Goal: Task Accomplishment & Management: Manage account settings

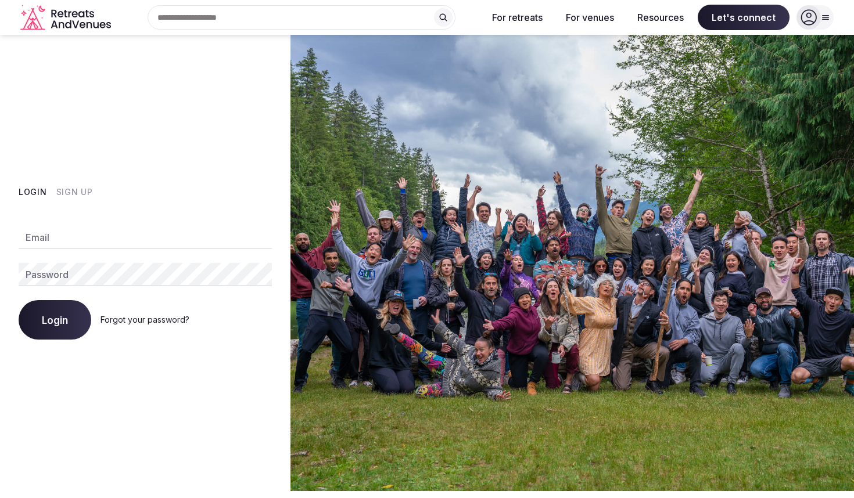
click at [121, 246] on input "Email" at bounding box center [145, 237] width 253 height 23
click at [257, 491] on com-1password-button at bounding box center [427, 491] width 854 height 0
type input "**********"
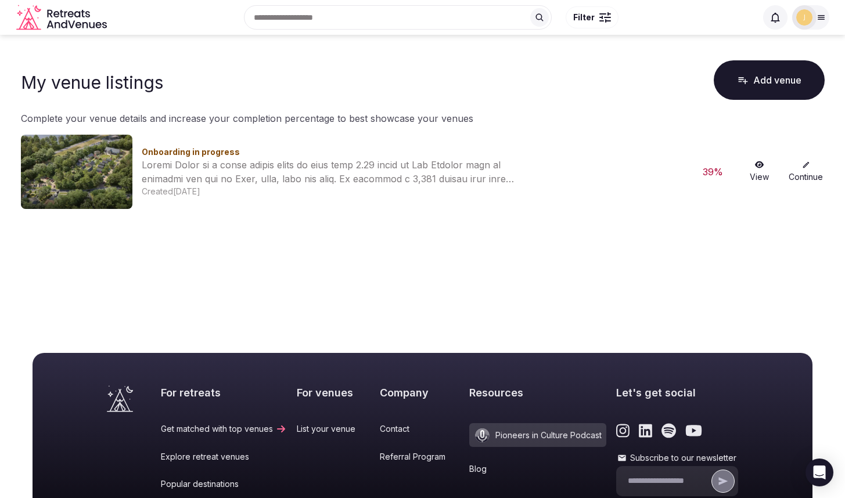
click at [84, 24] on icon "Retreats and Venues company logo" at bounding box center [87, 25] width 6 height 6
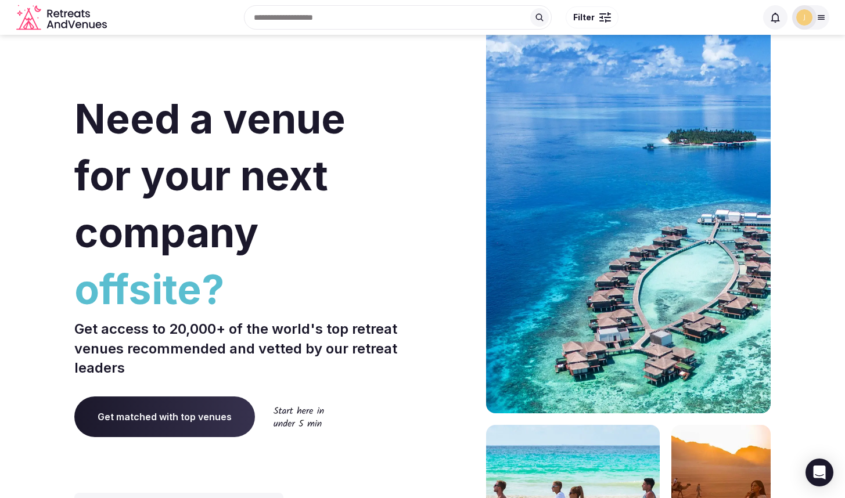
click at [160, 427] on span "Get matched with top venues" at bounding box center [164, 417] width 181 height 41
click at [287, 25] on div "Search Popular Destinations [GEOGRAPHIC_DATA], [GEOGRAPHIC_DATA] [GEOGRAPHIC_DA…" at bounding box center [433, 17] width 645 height 50
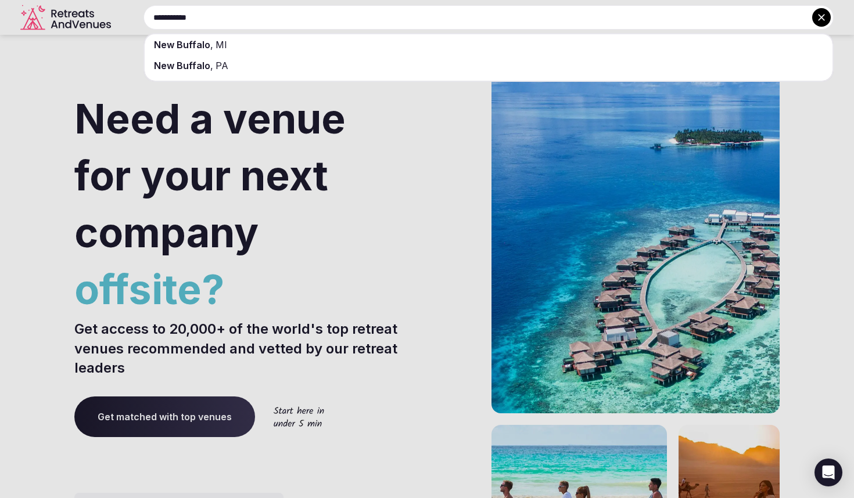
type input "**********"
click at [260, 34] on div "[GEOGRAPHIC_DATA] , [GEOGRAPHIC_DATA]" at bounding box center [488, 44] width 687 height 21
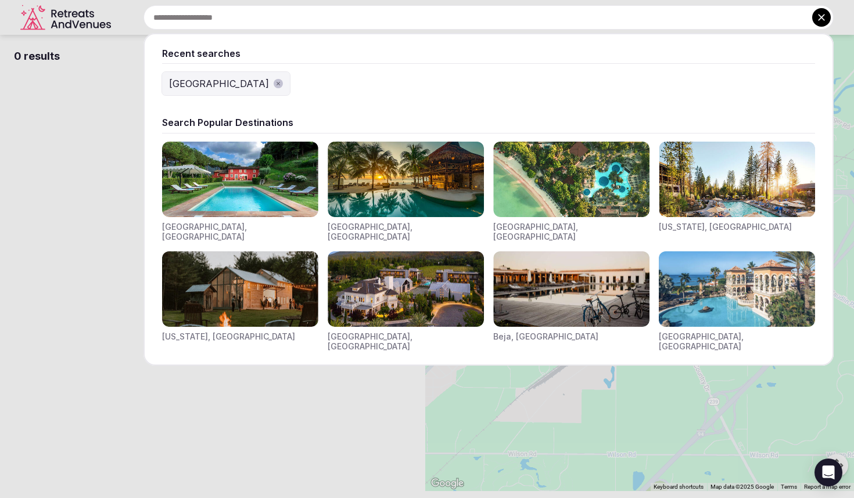
click at [327, 12] on input "text" at bounding box center [488, 17] width 690 height 24
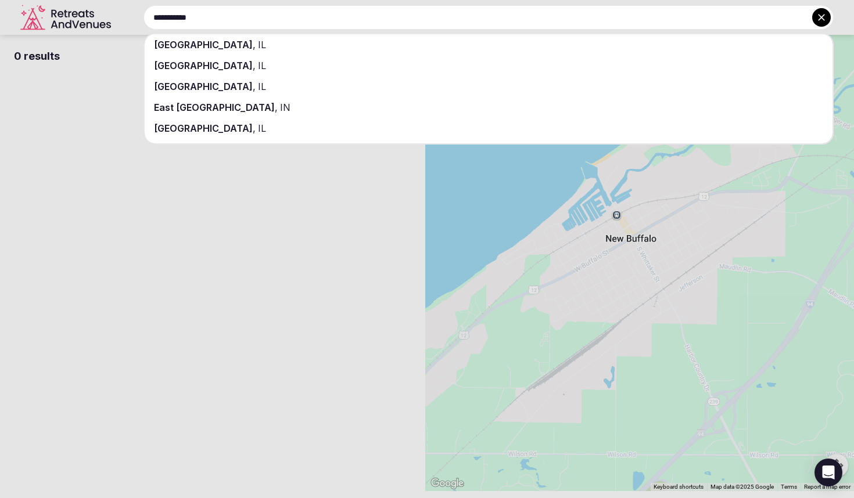
type input "**********"
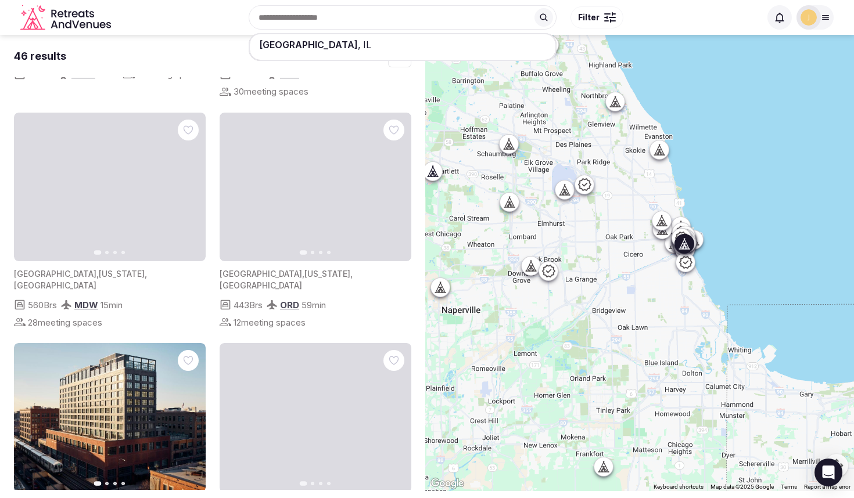
scroll to position [2359, 0]
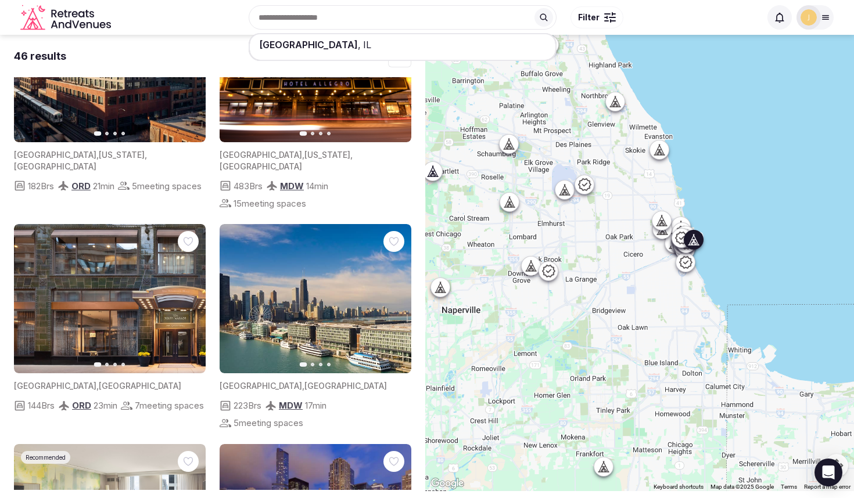
click at [274, 252] on img at bounding box center [315, 298] width 192 height 149
click at [135, 399] on span "7 meeting spaces" at bounding box center [169, 405] width 69 height 12
click at [42, 399] on span "144 Brs" at bounding box center [41, 405] width 27 height 12
click at [79, 224] on img at bounding box center [110, 298] width 192 height 149
click at [187, 294] on icon "button" at bounding box center [189, 298] width 9 height 9
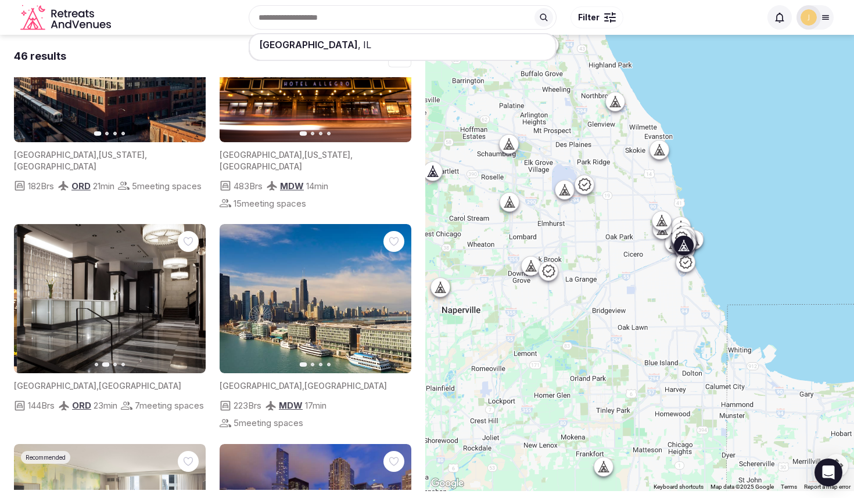
click at [187, 294] on icon "button" at bounding box center [189, 298] width 9 height 9
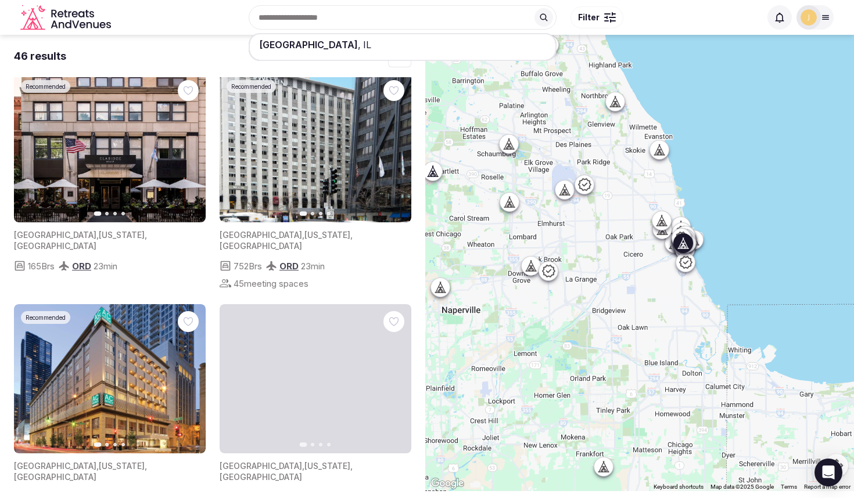
scroll to position [0, 0]
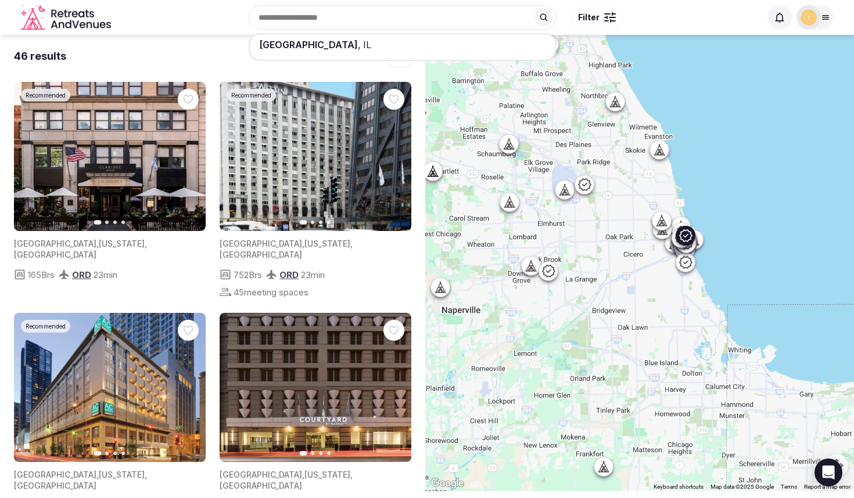
click at [278, 117] on img at bounding box center [315, 156] width 192 height 149
click at [292, 186] on img at bounding box center [315, 156] width 192 height 149
click at [290, 238] on div "[GEOGRAPHIC_DATA] , [US_STATE] , [GEOGRAPHIC_DATA]" at bounding box center [315, 249] width 192 height 23
click at [688, 239] on icon at bounding box center [681, 238] width 14 height 14
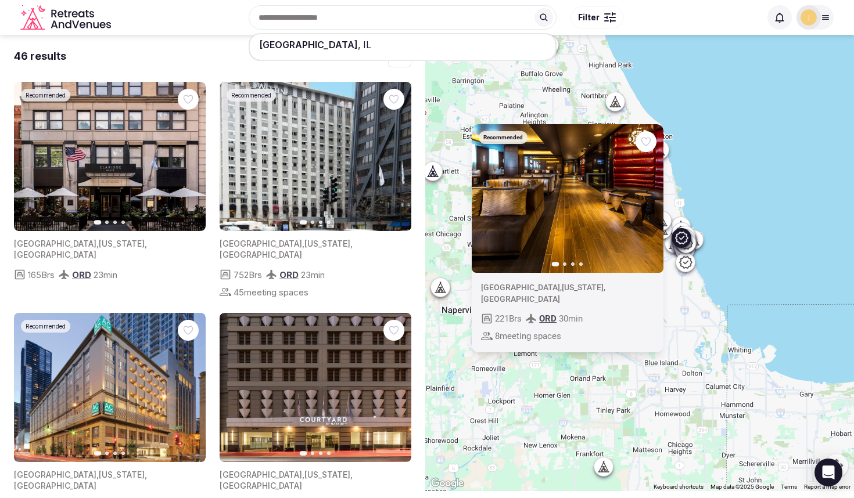
click at [604, 236] on img at bounding box center [567, 198] width 192 height 149
click at [517, 88] on div "Recommended Previous slide Next slide [GEOGRAPHIC_DATA] , [US_STATE] , [GEOGRAP…" at bounding box center [639, 263] width 429 height 456
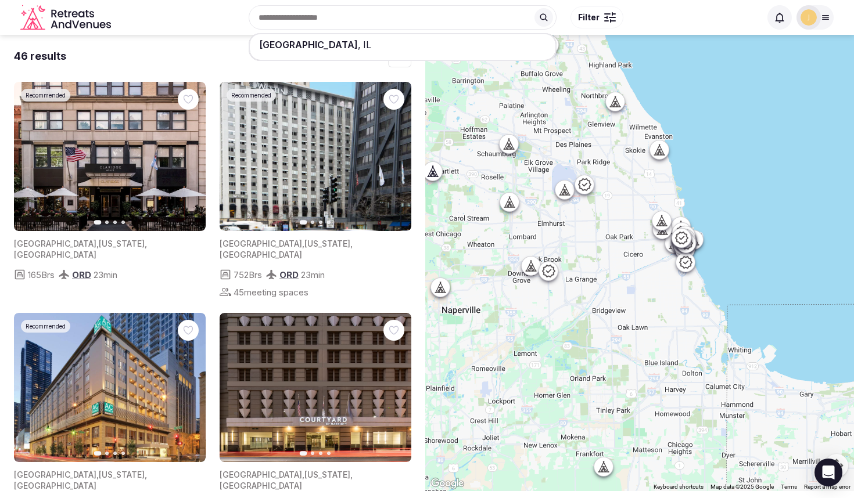
click at [143, 59] on div "46 results" at bounding box center [212, 56] width 397 height 15
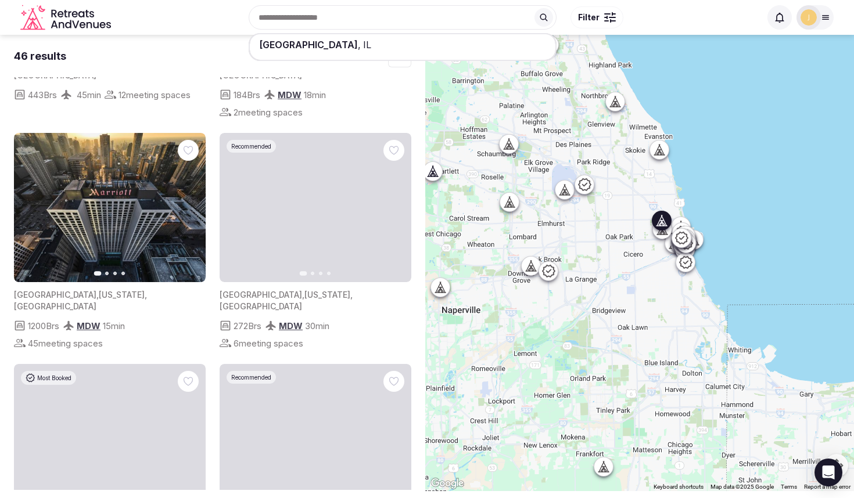
scroll to position [4602, 0]
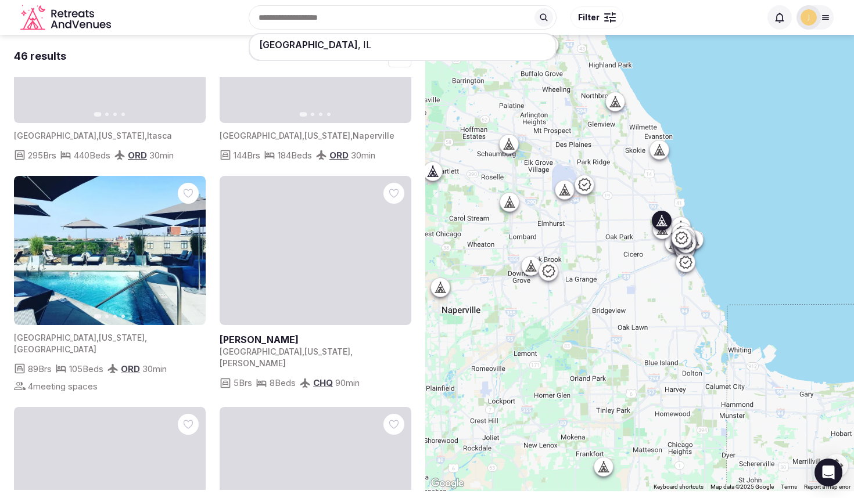
click at [287, 407] on img at bounding box center [315, 481] width 192 height 149
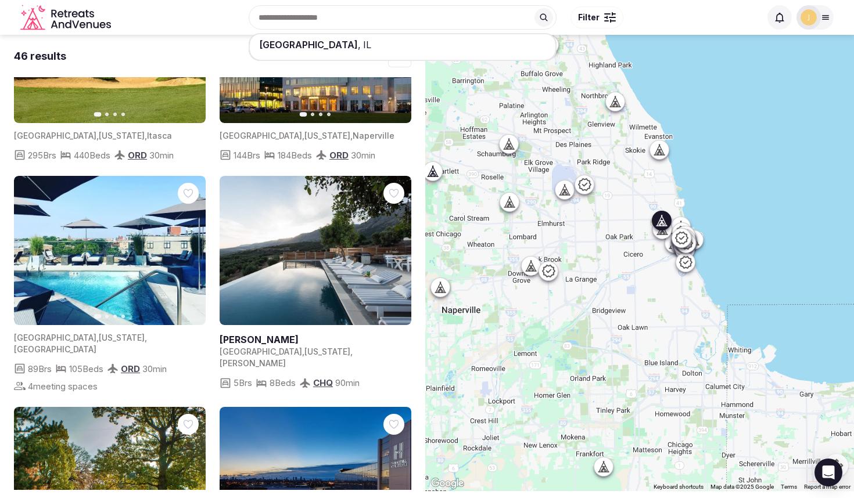
click at [287, 407] on img at bounding box center [315, 481] width 192 height 149
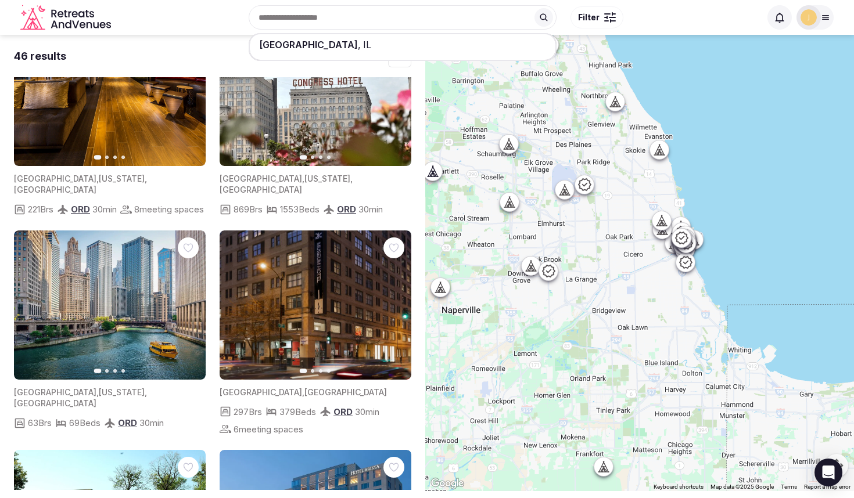
click at [567, 61] on div at bounding box center [639, 263] width 429 height 456
click at [558, 50] on div at bounding box center [548, 44] width 19 height 19
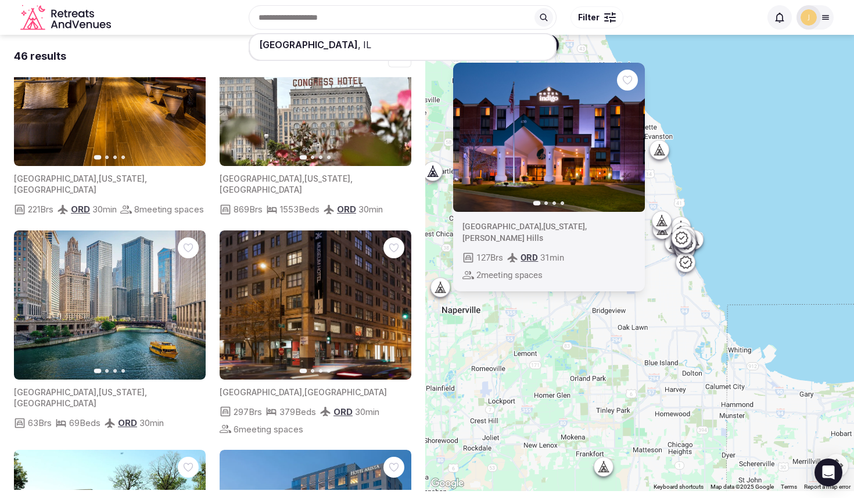
click at [540, 135] on img at bounding box center [549, 137] width 192 height 149
click at [556, 308] on div "Previous slide Next slide [GEOGRAPHIC_DATA] , [US_STATE] , [PERSON_NAME][GEOGRA…" at bounding box center [639, 263] width 429 height 456
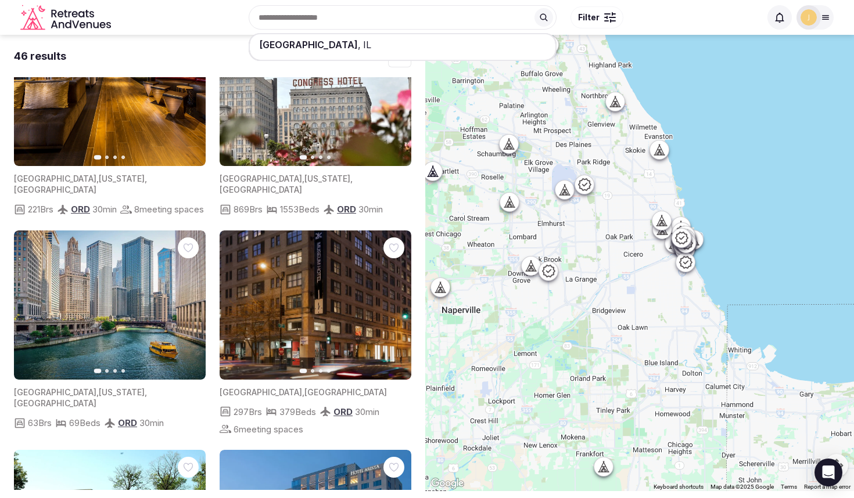
click at [442, 287] on icon at bounding box center [439, 287] width 3 height 1
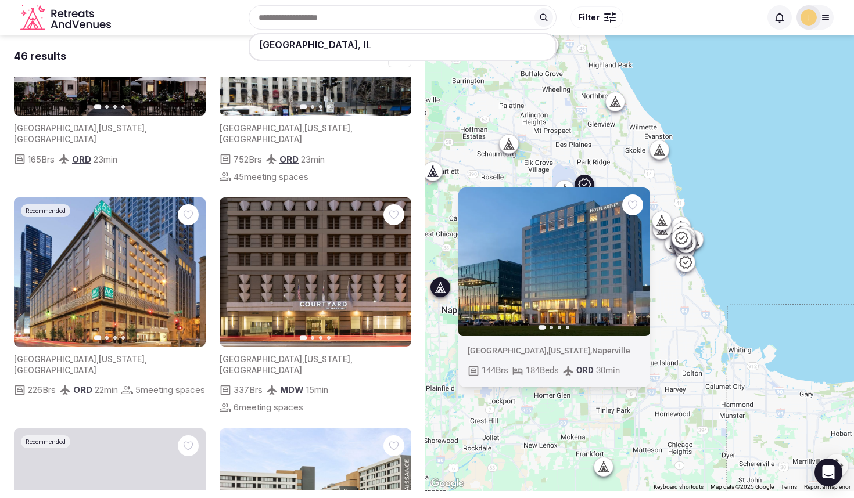
scroll to position [0, 0]
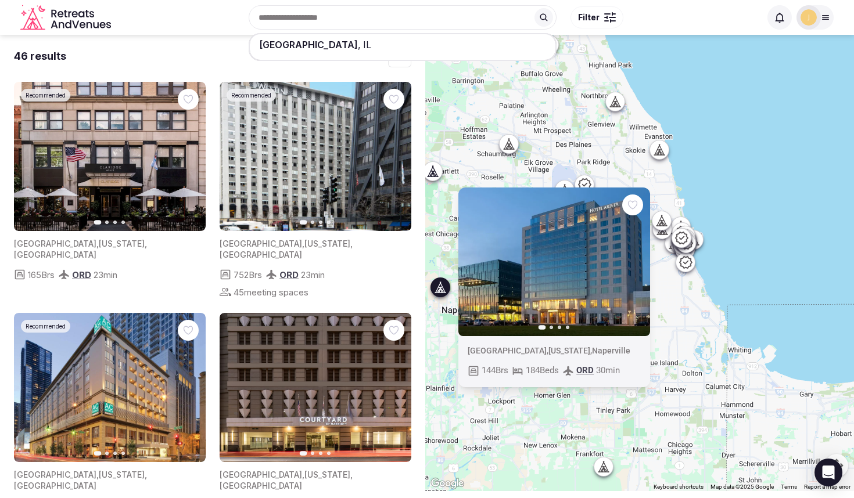
click at [324, 24] on div "[GEOGRAPHIC_DATA] , [GEOGRAPHIC_DATA] Filter" at bounding box center [438, 17] width 645 height 50
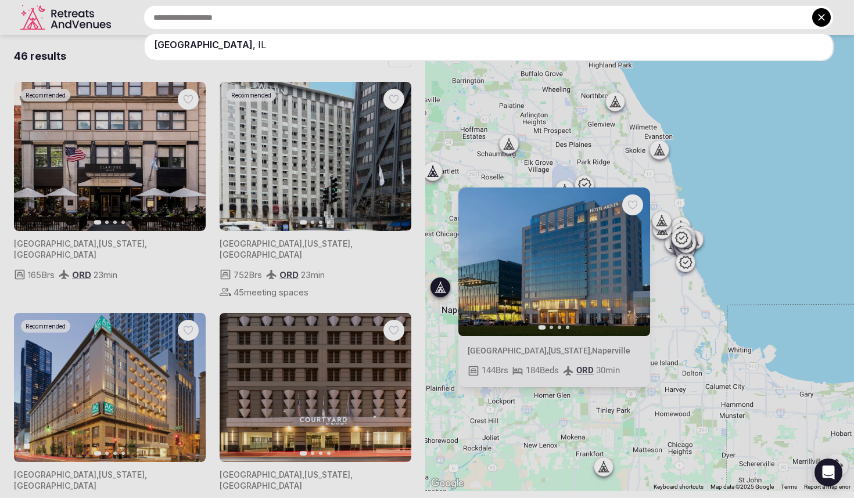
click at [824, 20] on icon at bounding box center [821, 18] width 12 height 12
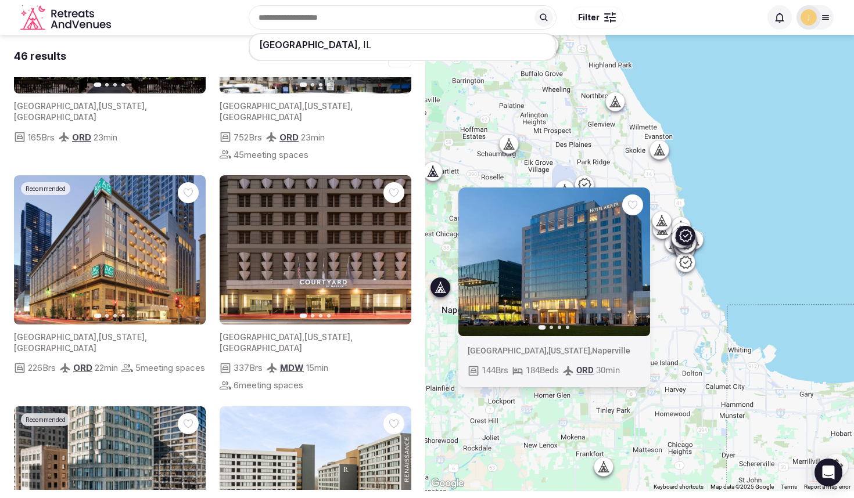
scroll to position [573, 0]
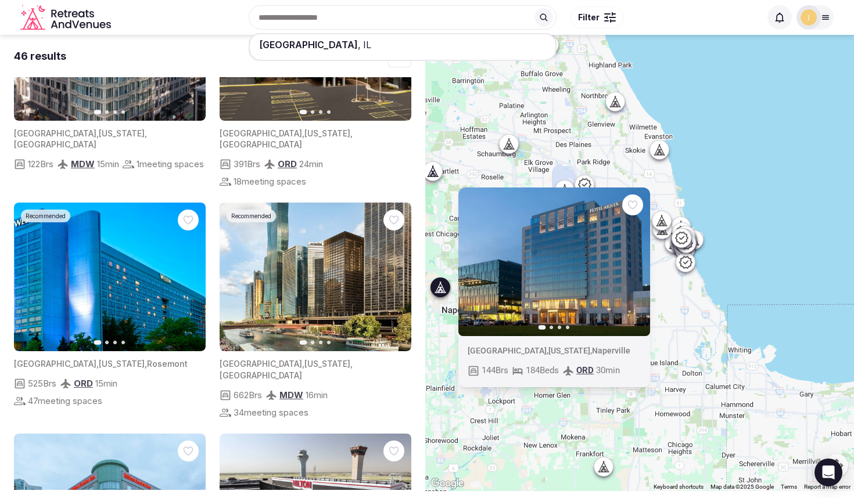
click at [596, 16] on span "Filter" at bounding box center [588, 18] width 21 height 12
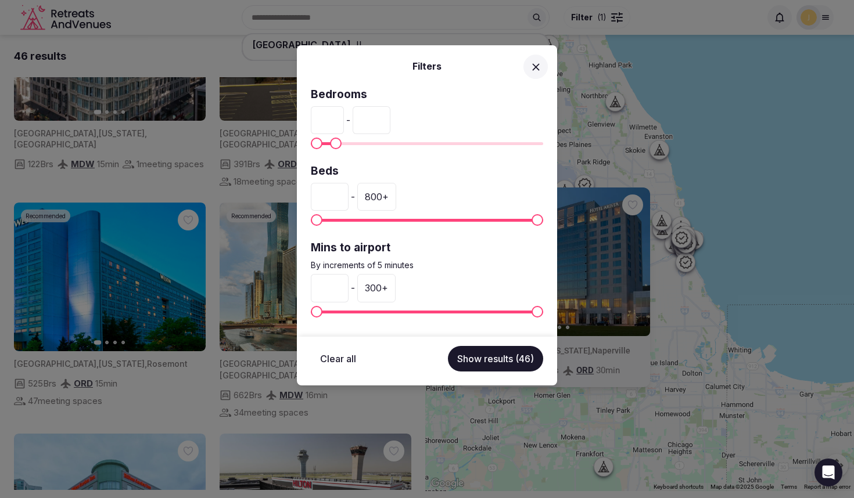
click at [330, 147] on span "Maximum" at bounding box center [336, 144] width 12 height 12
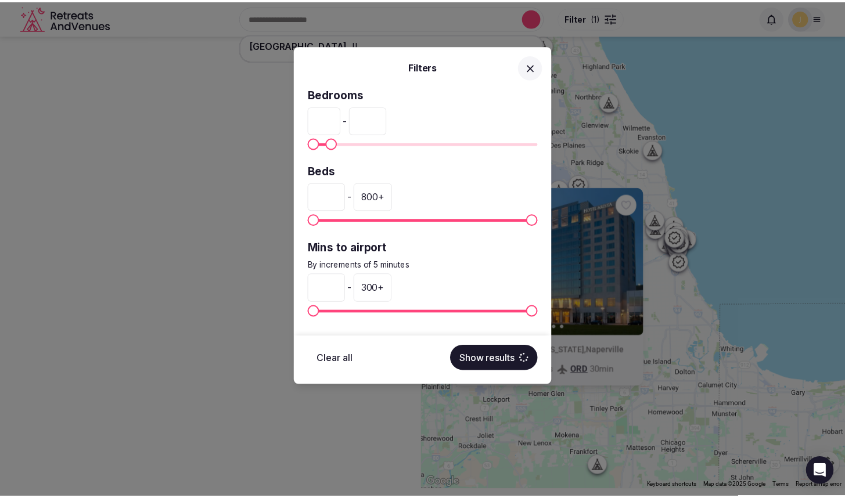
scroll to position [0, 0]
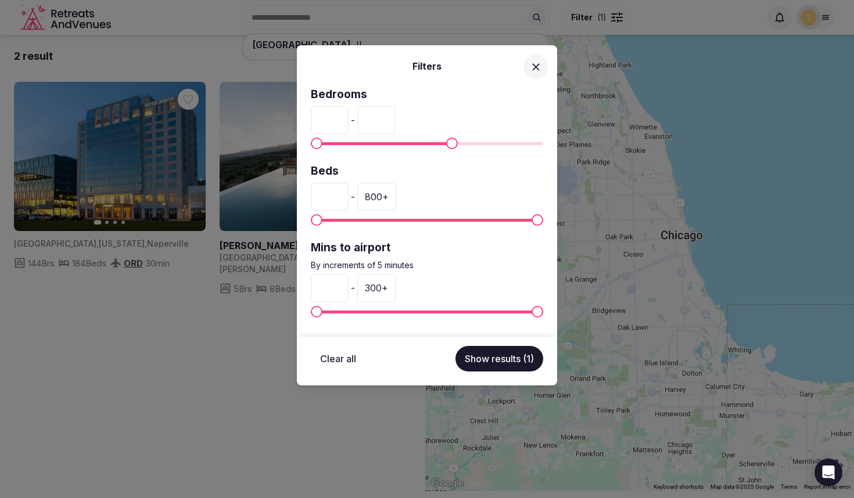
type input "***"
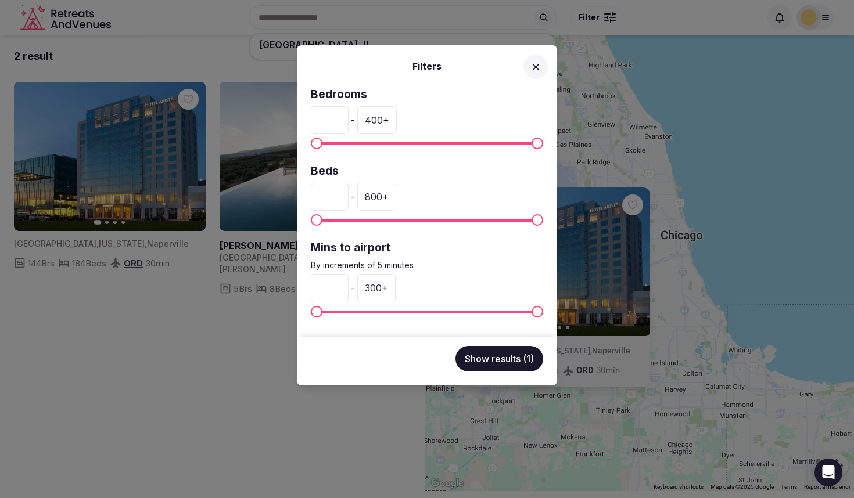
click at [543, 149] on span "Maximum" at bounding box center [537, 144] width 12 height 12
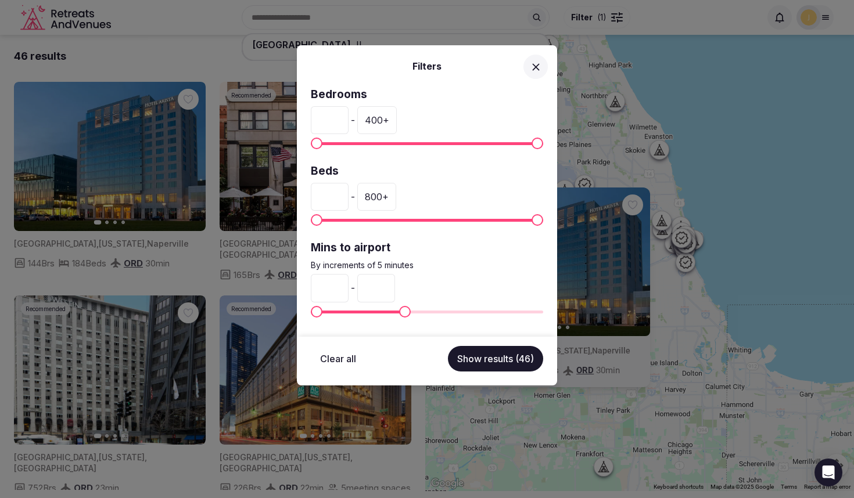
click at [402, 311] on span "Maximum" at bounding box center [405, 312] width 12 height 12
click at [544, 67] on button at bounding box center [535, 67] width 24 height 24
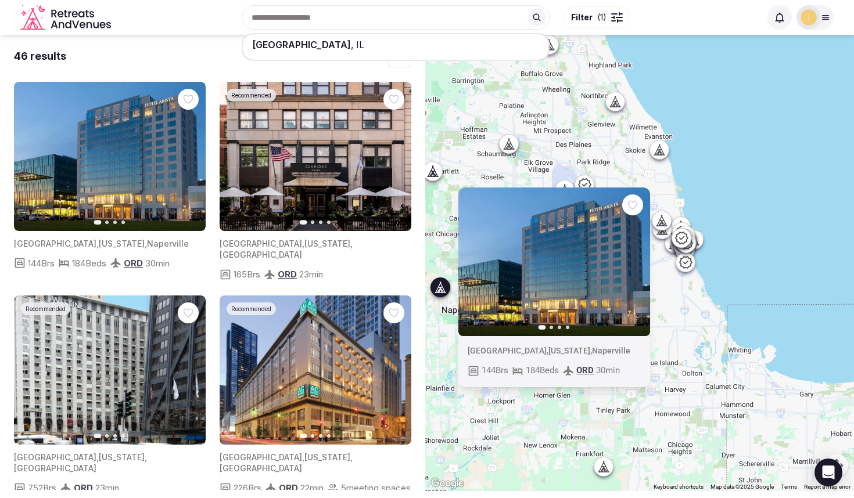
click at [145, 177] on img at bounding box center [110, 156] width 192 height 149
click at [266, 202] on img at bounding box center [315, 156] width 192 height 149
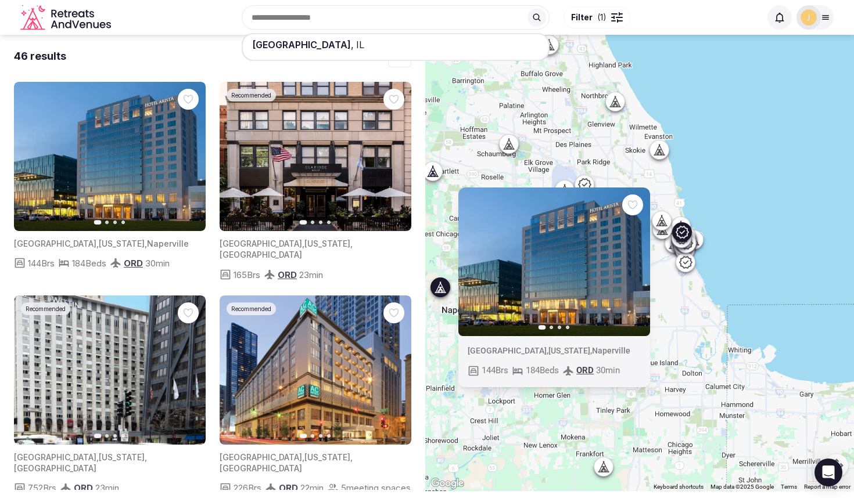
click at [266, 202] on img at bounding box center [315, 156] width 192 height 149
click at [309, 24] on div "[GEOGRAPHIC_DATA] , IL Filter ( 1 )" at bounding box center [438, 17] width 645 height 50
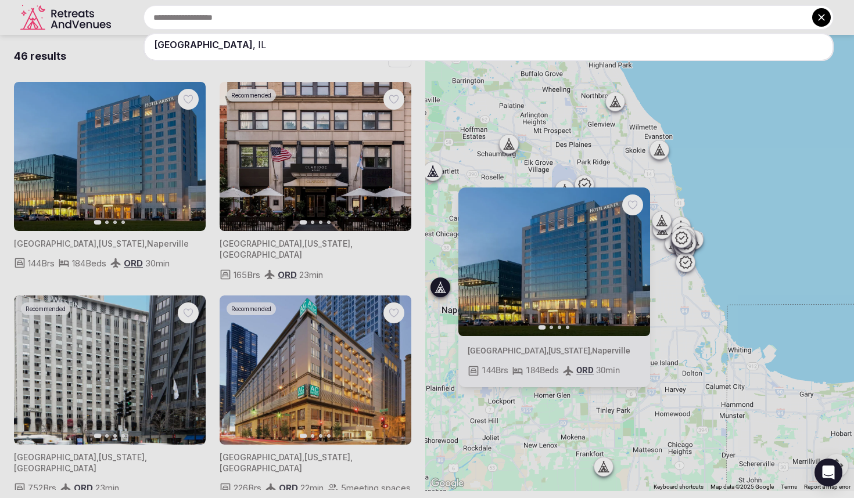
click at [309, 24] on input "text" at bounding box center [488, 17] width 690 height 24
click at [60, 26] on div at bounding box center [427, 249] width 854 height 498
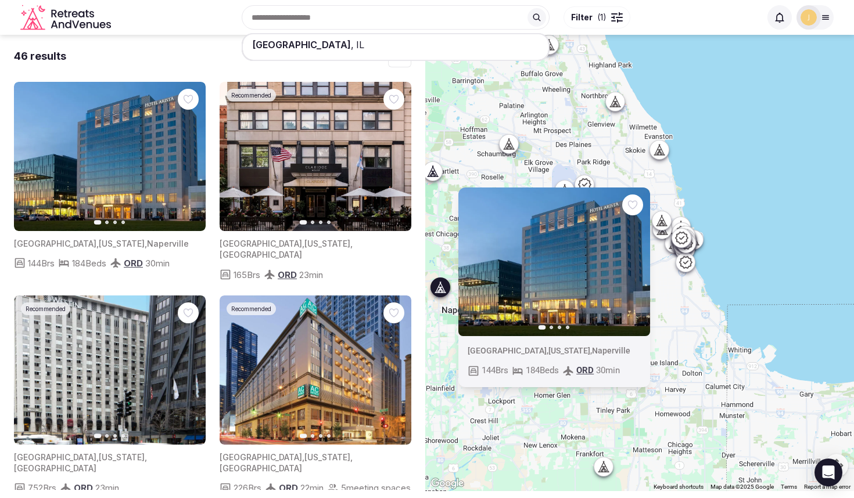
click at [39, 19] on icon "Retreats and Venues company logo" at bounding box center [66, 18] width 93 height 26
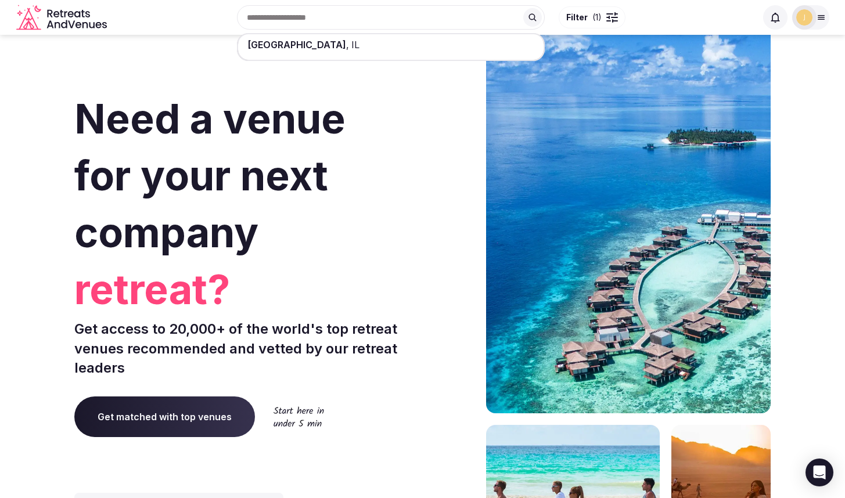
click at [798, 19] on img at bounding box center [804, 17] width 16 height 16
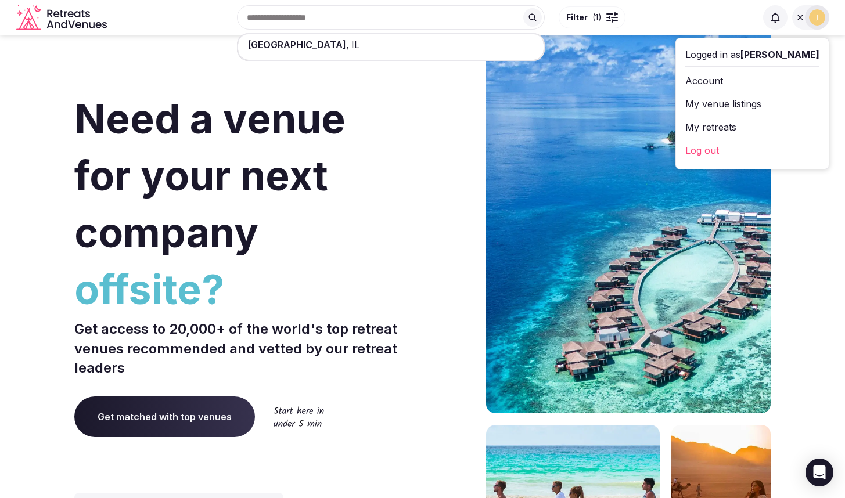
click at [793, 77] on link "Account" at bounding box center [752, 80] width 134 height 19
click at [786, 102] on link "My venue listings" at bounding box center [752, 104] width 134 height 19
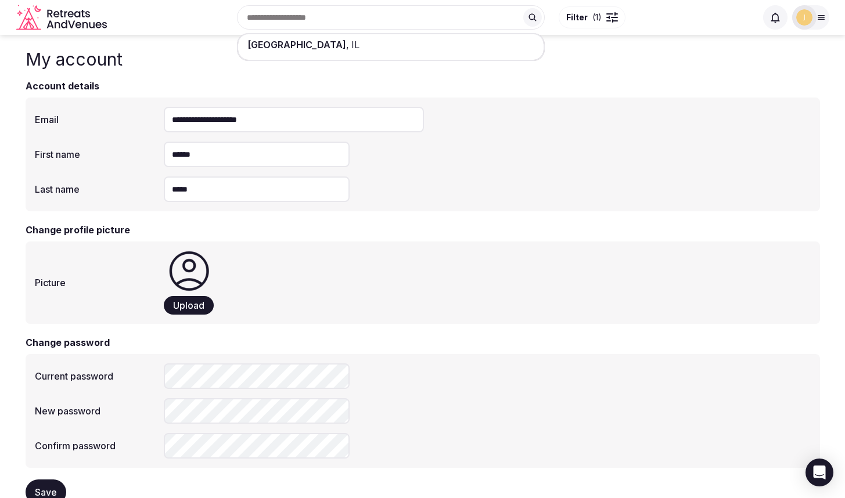
click at [829, 16] on div "[GEOGRAPHIC_DATA] , [GEOGRAPHIC_DATA] Filter ( 1 ) Explore destinations Filter …" at bounding box center [422, 17] width 845 height 35
click at [823, 19] on icon at bounding box center [821, 18] width 6 height 4
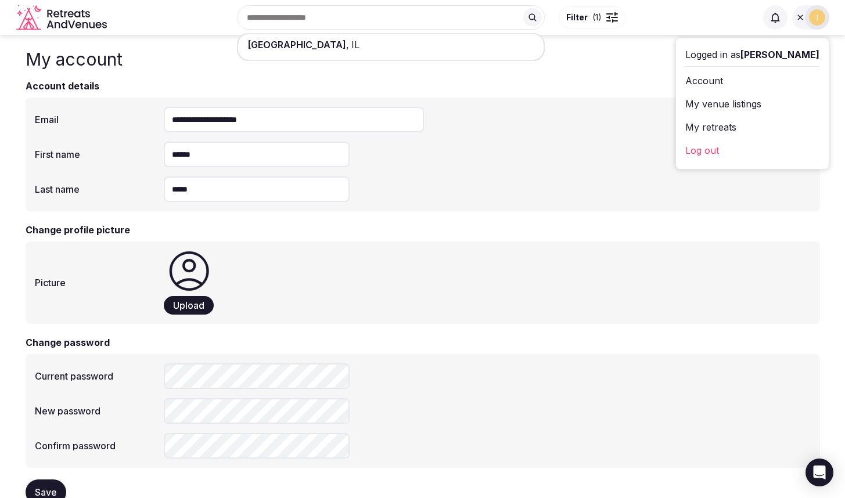
click at [791, 98] on link "My venue listings" at bounding box center [752, 104] width 134 height 19
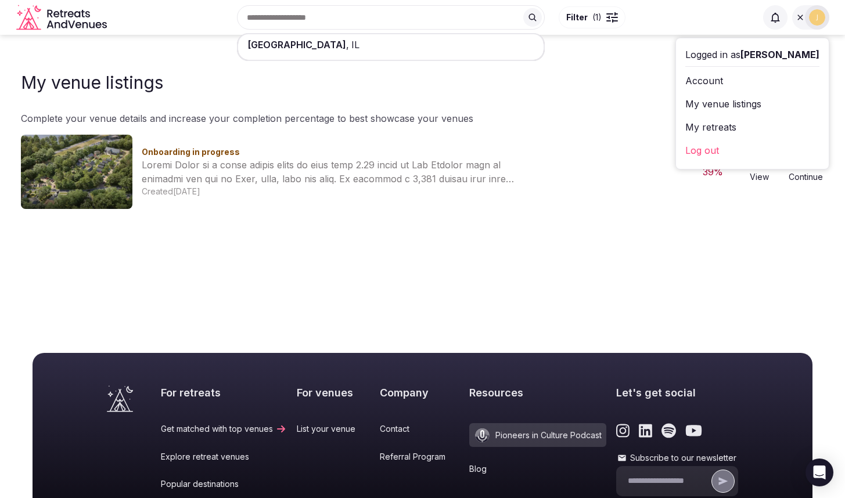
click at [110, 165] on img at bounding box center [76, 172] width 111 height 74
click at [476, 193] on div "Created [DATE]" at bounding box center [413, 192] width 543 height 12
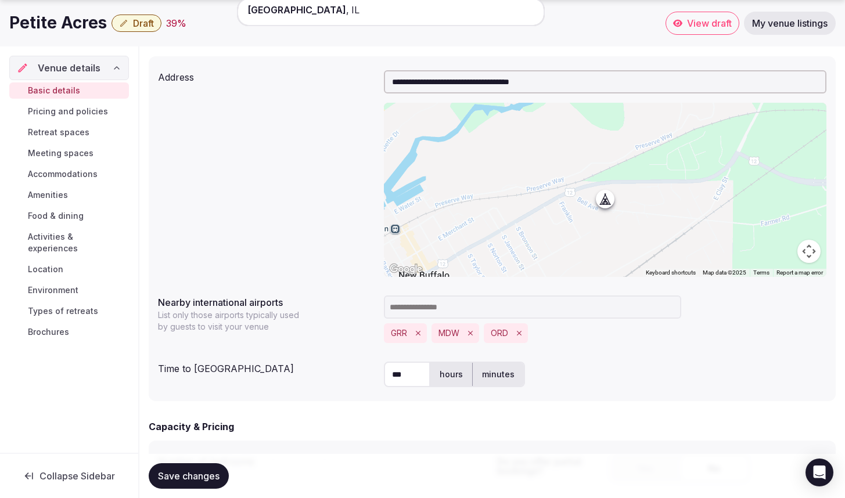
scroll to position [401, 0]
drag, startPoint x: 422, startPoint y: 374, endPoint x: 372, endPoint y: 374, distance: 50.5
click at [372, 374] on div "Time to international airport *** hours minutes" at bounding box center [492, 374] width 668 height 35
click at [421, 312] on input at bounding box center [532, 306] width 297 height 23
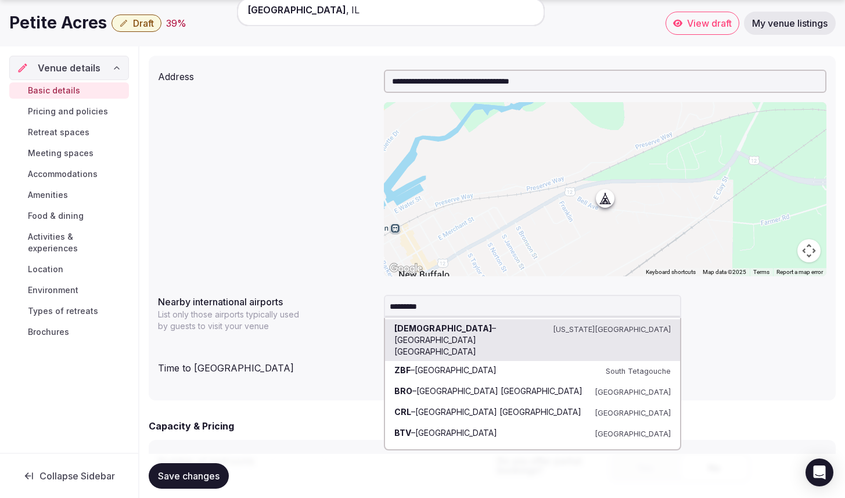
type input "**********"
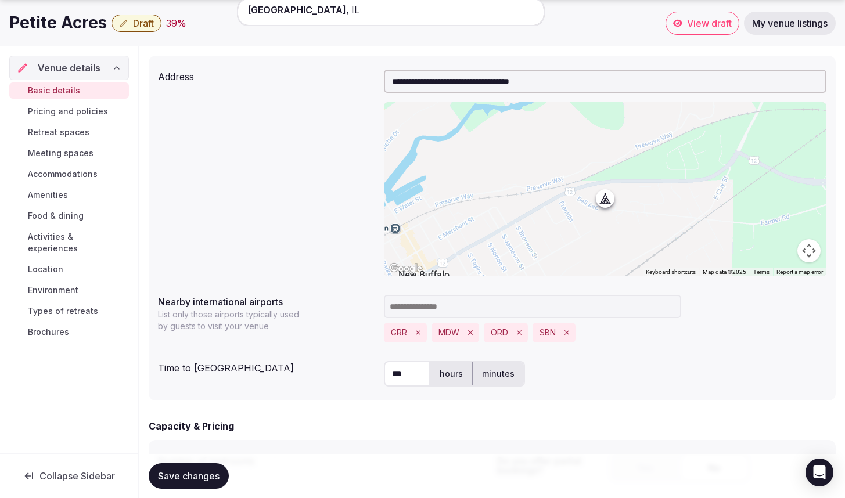
click at [461, 307] on input at bounding box center [532, 306] width 297 height 23
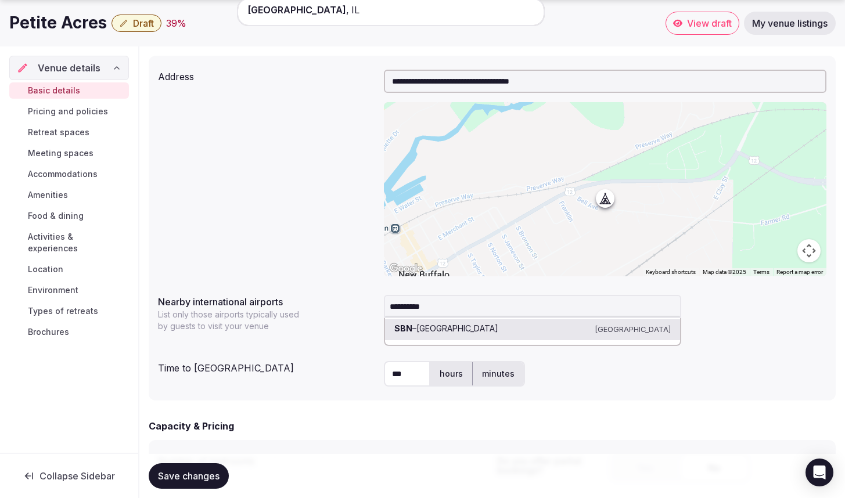
type input "**********"
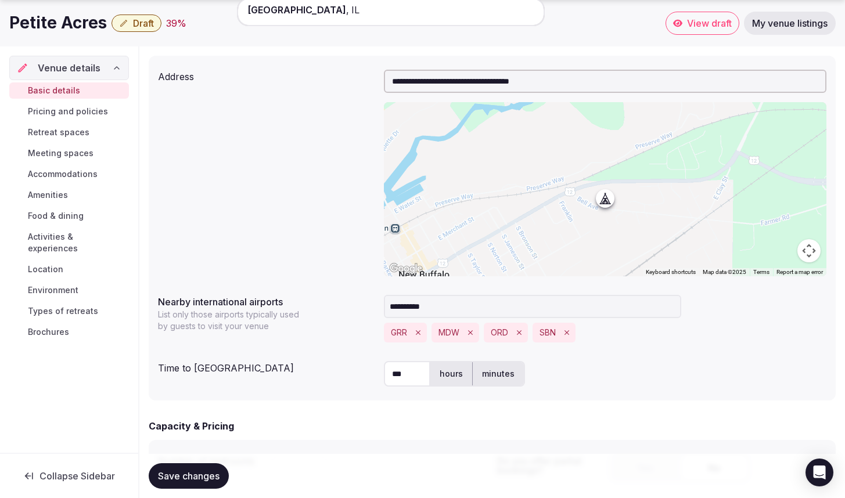
click at [355, 307] on div "Nearby international airports List only those airports typically used by guests…" at bounding box center [266, 311] width 217 height 42
drag, startPoint x: 412, startPoint y: 374, endPoint x: 361, endPoint y: 369, distance: 50.7
click at [361, 369] on div "Time to international airport *** hours minutes" at bounding box center [492, 374] width 668 height 35
click at [496, 385] on label "minutes" at bounding box center [498, 374] width 51 height 30
click at [423, 373] on input "***" at bounding box center [407, 374] width 46 height 26
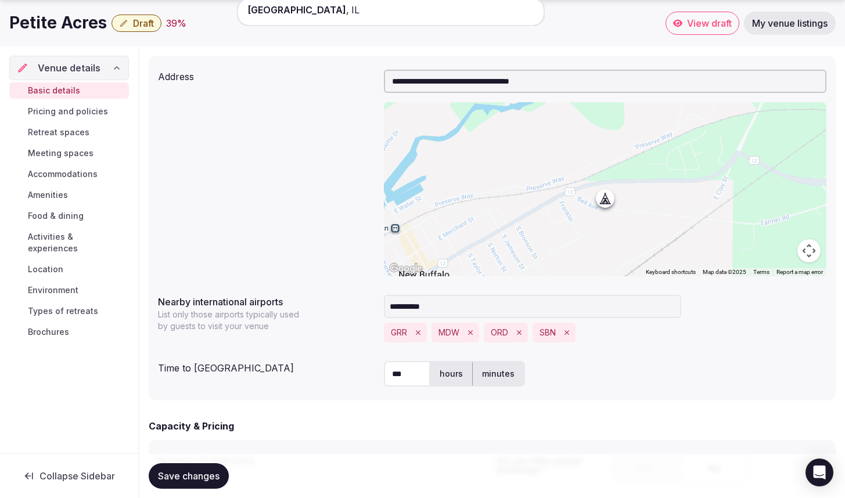
click at [423, 373] on input "***" at bounding box center [407, 374] width 46 height 26
type input "**"
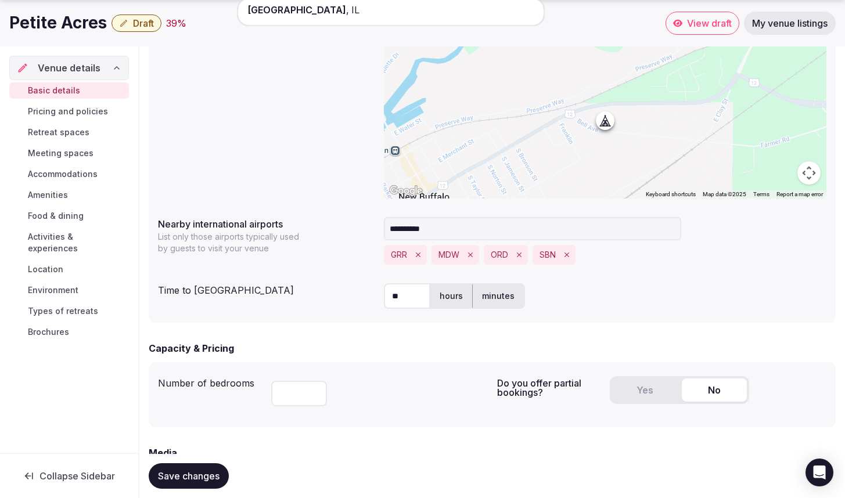
scroll to position [506, 0]
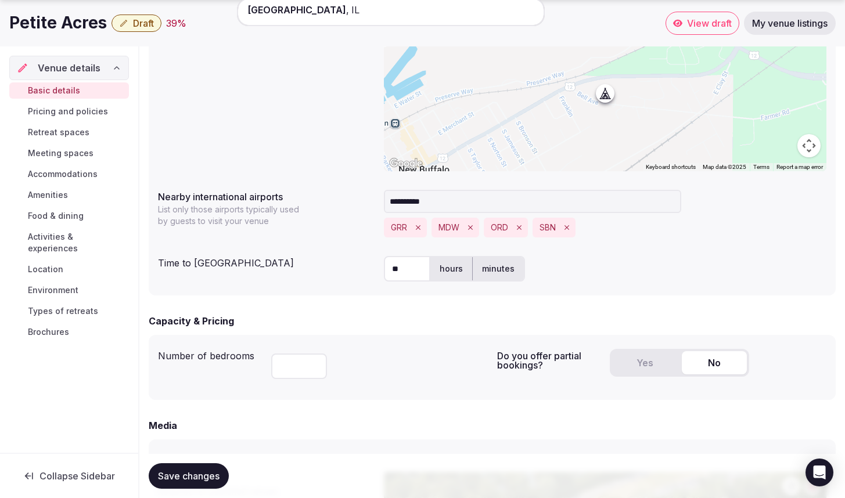
click at [650, 361] on button "Yes" at bounding box center [644, 362] width 65 height 23
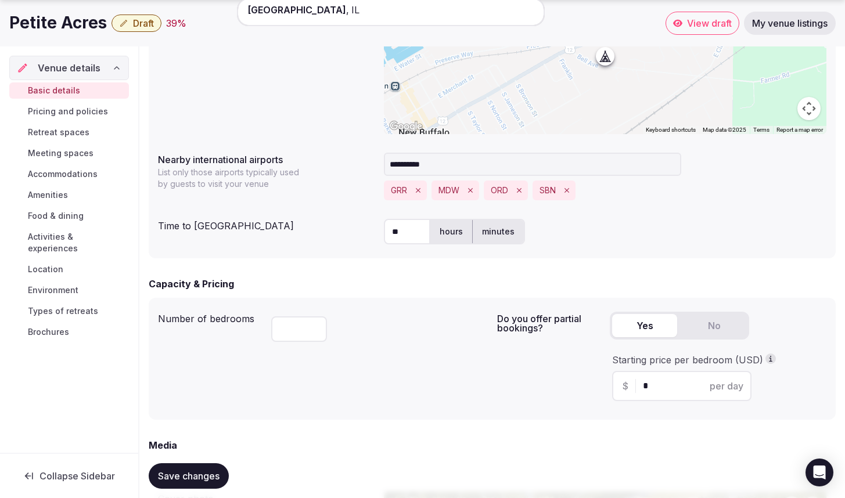
scroll to position [559, 0]
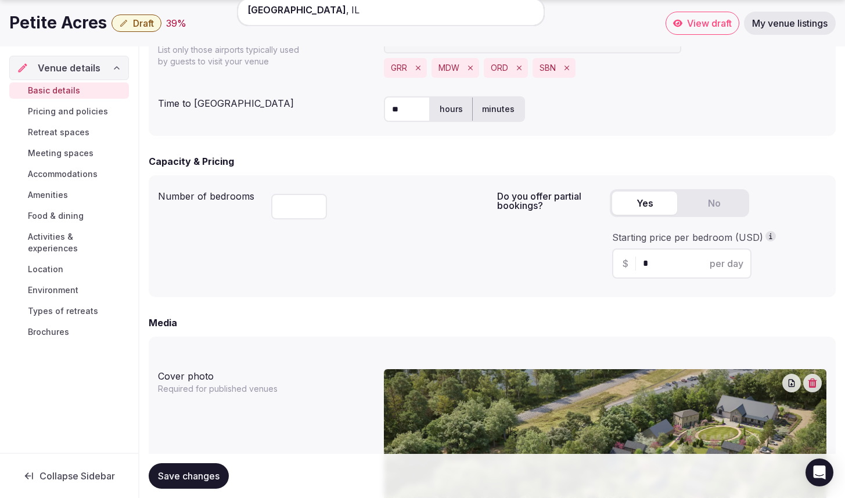
scroll to position [743, 0]
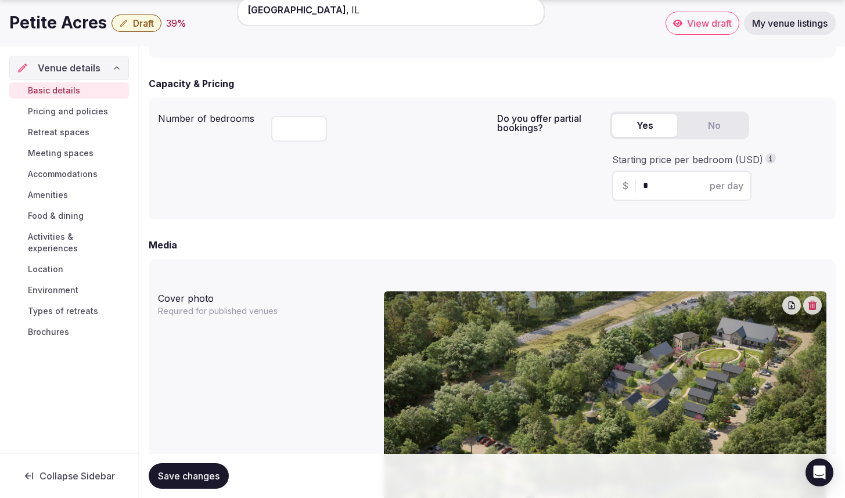
click at [712, 190] on span "per day" at bounding box center [727, 186] width 34 height 14
click at [766, 158] on icon "button" at bounding box center [770, 158] width 9 height 9
click at [776, 161] on div "Starting price per bedroom (USD)" at bounding box center [718, 159] width 212 height 13
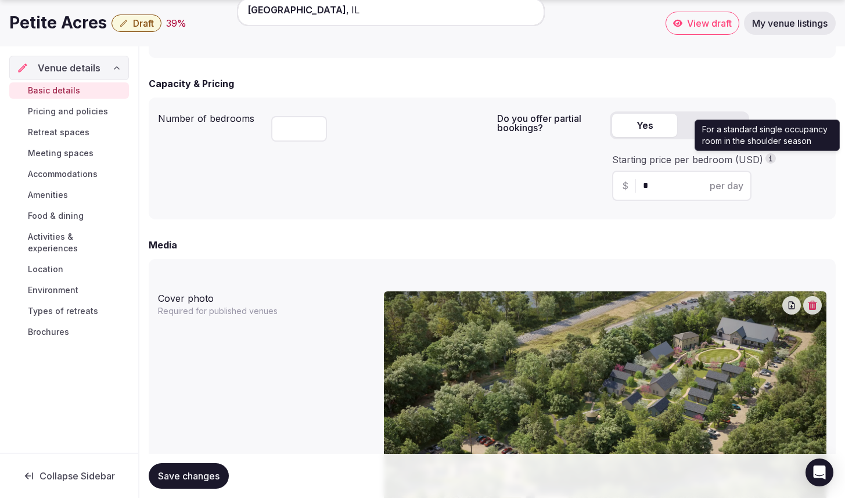
click at [769, 159] on icon "button" at bounding box center [770, 158] width 9 height 9
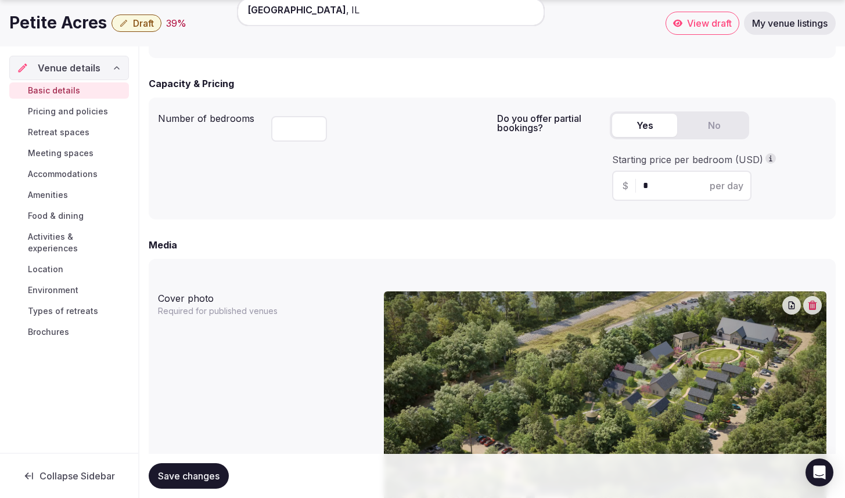
click at [646, 190] on input "*" at bounding box center [692, 186] width 98 height 14
type input "***"
click at [303, 211] on div "Number of bedrooms ** Do you offer partial bookings? Yes No Starting price per …" at bounding box center [492, 159] width 687 height 122
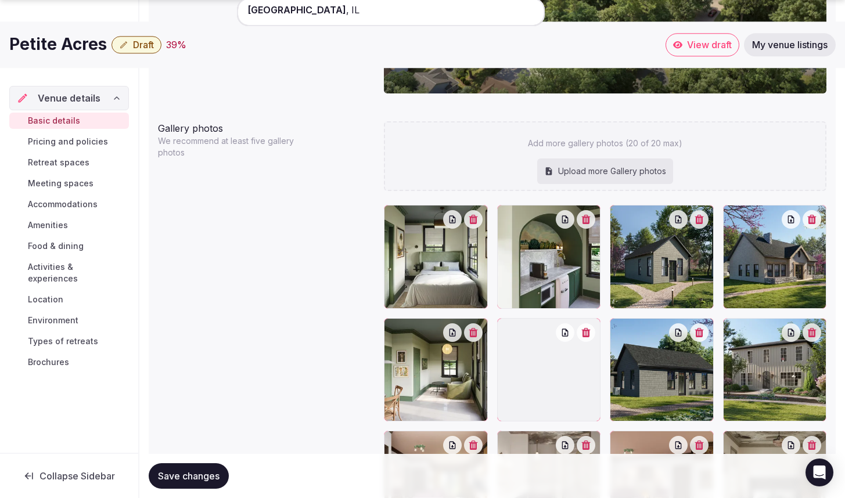
scroll to position [1539, 0]
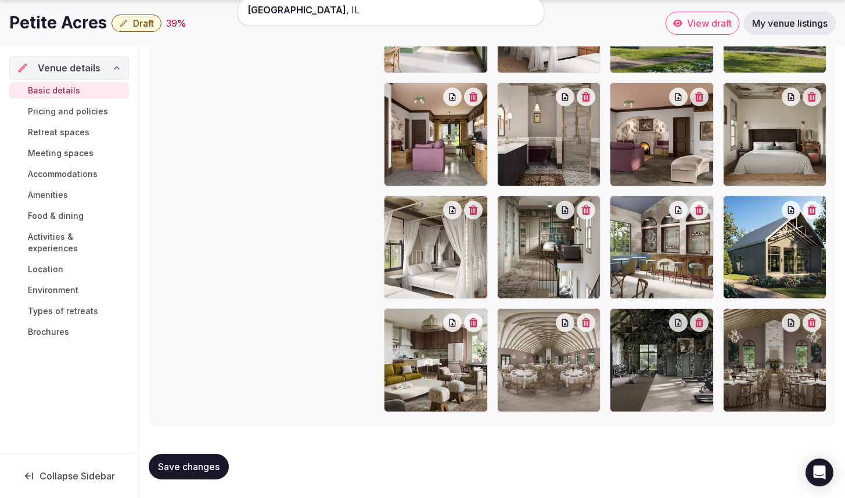
click at [593, 327] on button "button" at bounding box center [586, 323] width 19 height 19
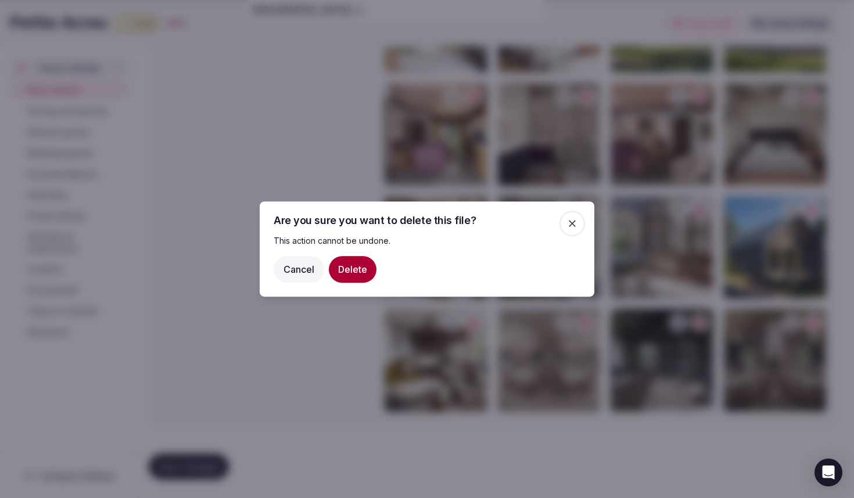
click at [357, 271] on button "Delete" at bounding box center [353, 269] width 48 height 27
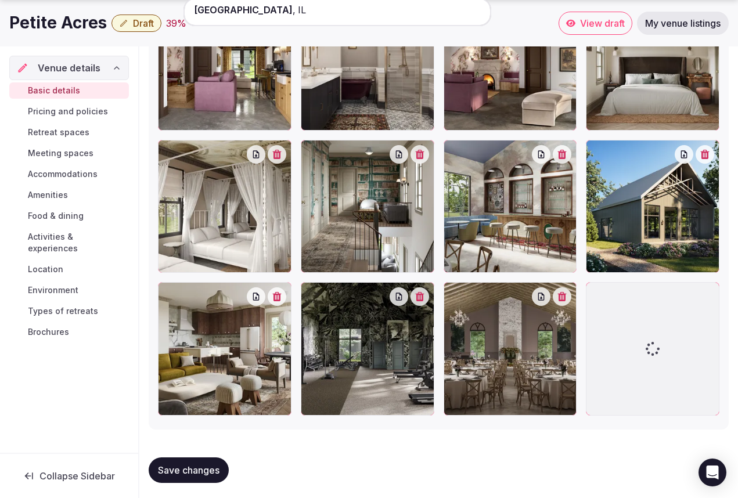
scroll to position [1971, 0]
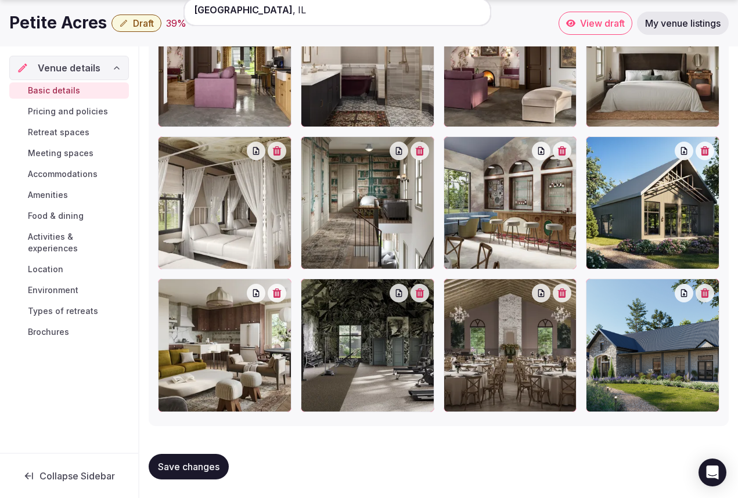
click at [87, 114] on span "Pricing and policies" at bounding box center [68, 112] width 80 height 12
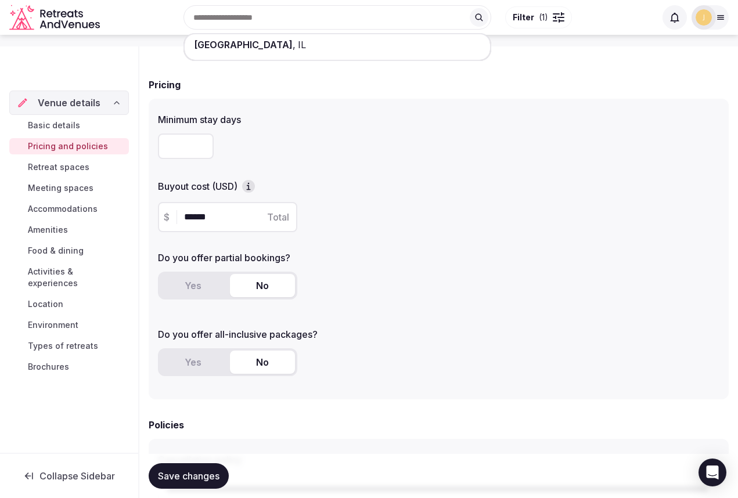
scroll to position [90, 0]
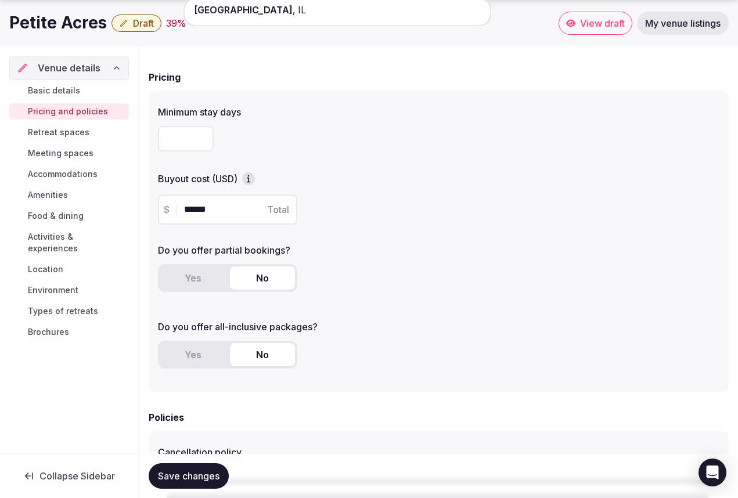
click at [203, 269] on button "Yes" at bounding box center [192, 278] width 65 height 23
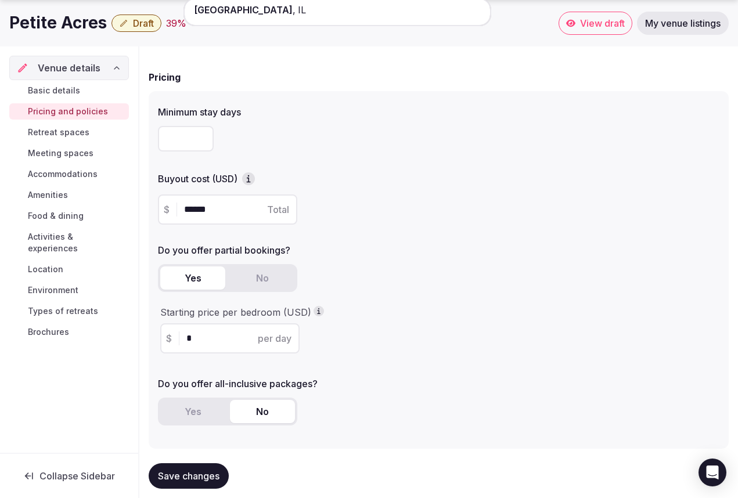
click at [242, 351] on div "$ * per day" at bounding box center [229, 338] width 139 height 30
click at [257, 341] on input "*" at bounding box center [239, 339] width 107 height 14
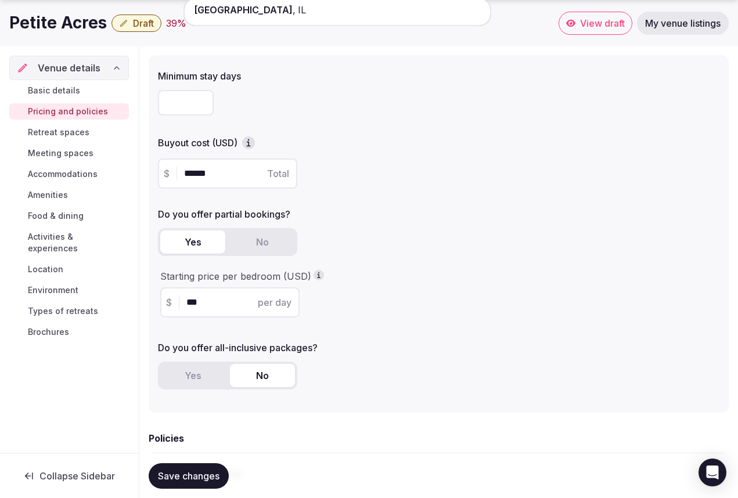
scroll to position [127, 0]
type input "***"
click at [197, 372] on button "Yes" at bounding box center [192, 374] width 65 height 23
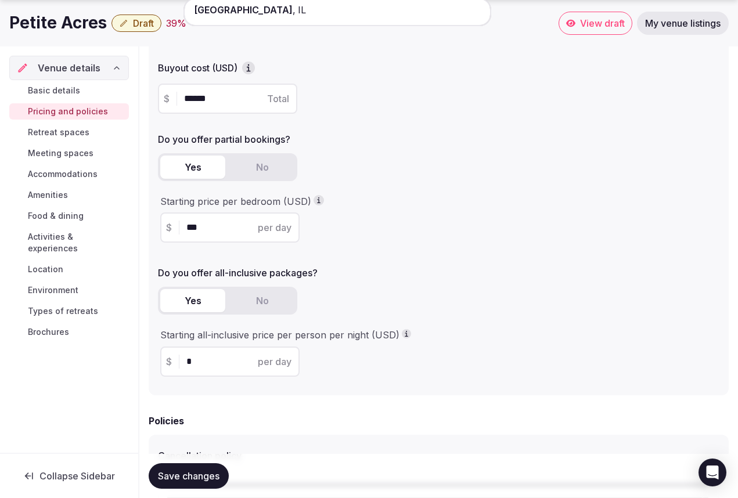
scroll to position [211, 0]
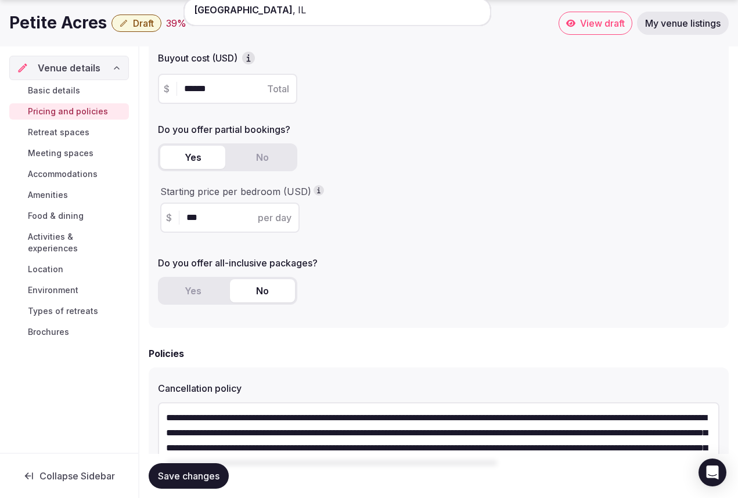
click at [246, 291] on button "No" at bounding box center [262, 290] width 65 height 23
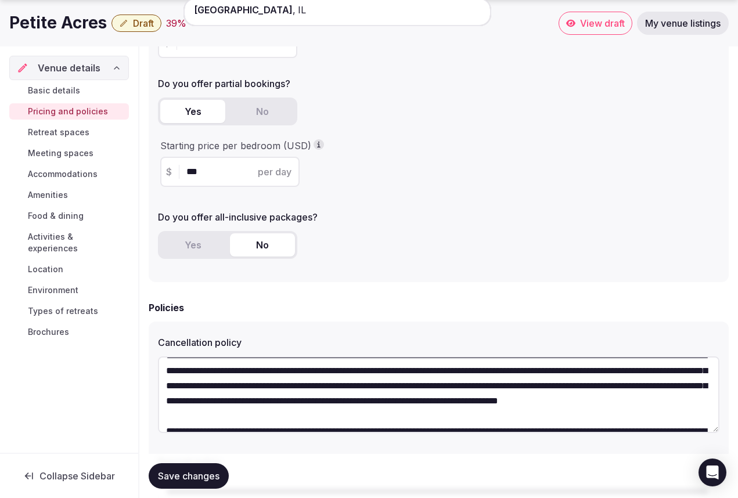
scroll to position [401, 0]
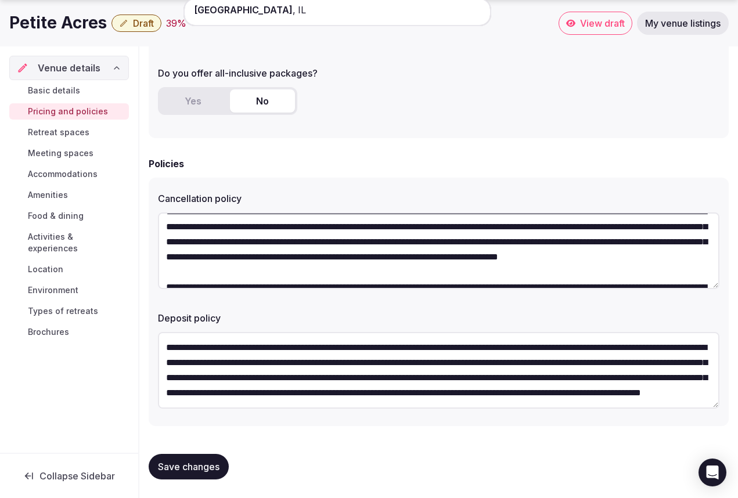
click at [78, 128] on span "Retreat spaces" at bounding box center [59, 133] width 62 height 12
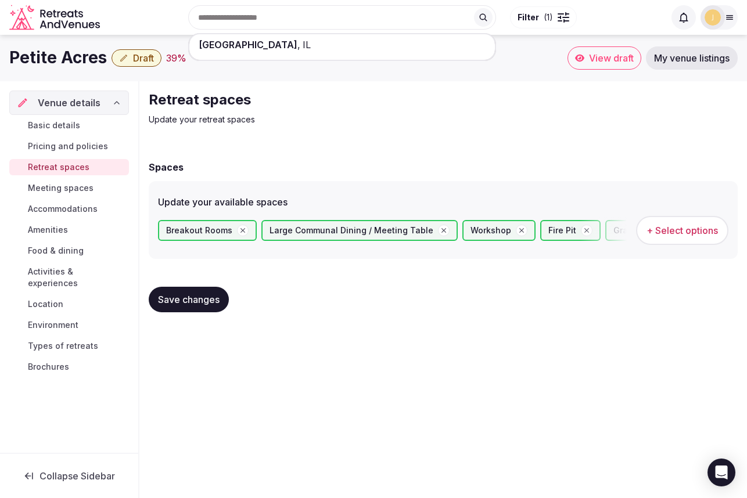
click at [53, 187] on span "Meeting spaces" at bounding box center [61, 188] width 66 height 12
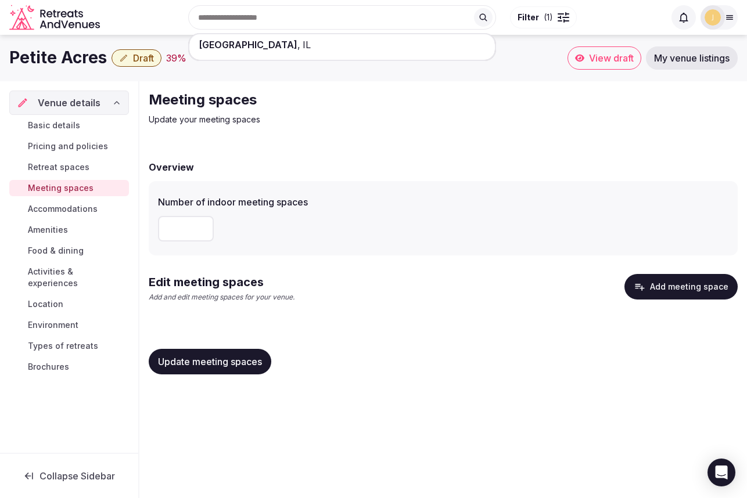
click at [661, 278] on button "Add meeting space" at bounding box center [680, 287] width 113 height 26
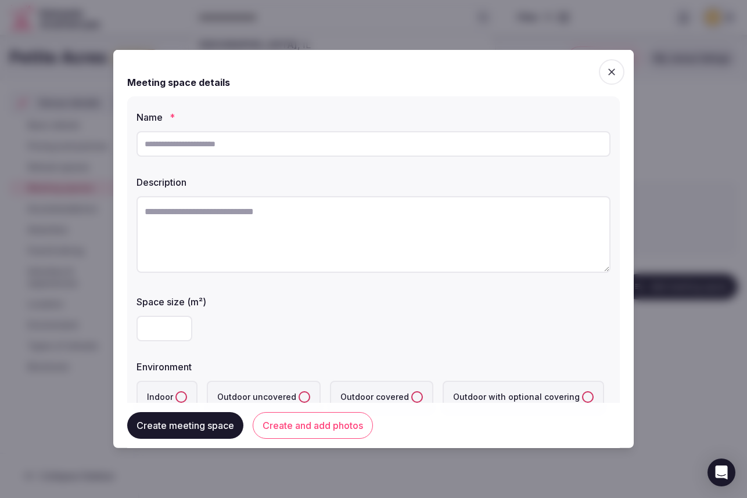
click at [243, 139] on input "text" at bounding box center [373, 144] width 474 height 26
type input "*"
type input "**********"
type input "***"
click at [182, 324] on input "***" at bounding box center [164, 329] width 56 height 26
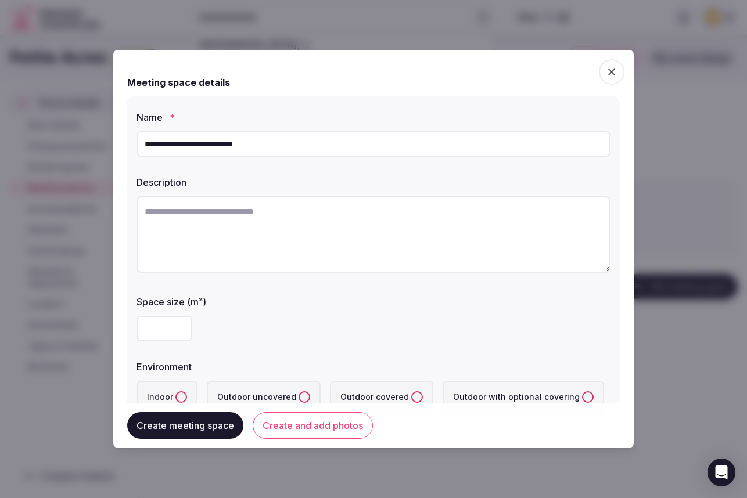
drag, startPoint x: 168, startPoint y: 328, endPoint x: 110, endPoint y: 326, distance: 57.5
click at [110, 326] on body "**********" at bounding box center [373, 249] width 747 height 498
click at [189, 300] on label "Space size (m²)" at bounding box center [373, 301] width 474 height 9
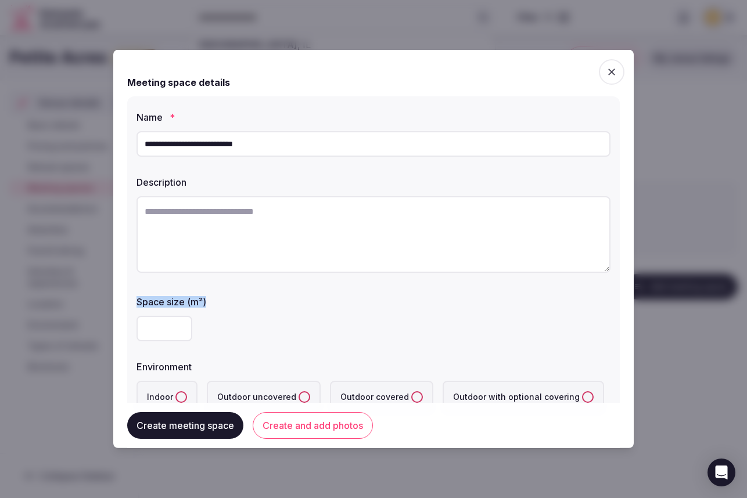
drag, startPoint x: 189, startPoint y: 303, endPoint x: 123, endPoint y: 300, distance: 65.7
click at [123, 300] on div "**********" at bounding box center [373, 249] width 520 height 398
copy label "Space size (m²)"
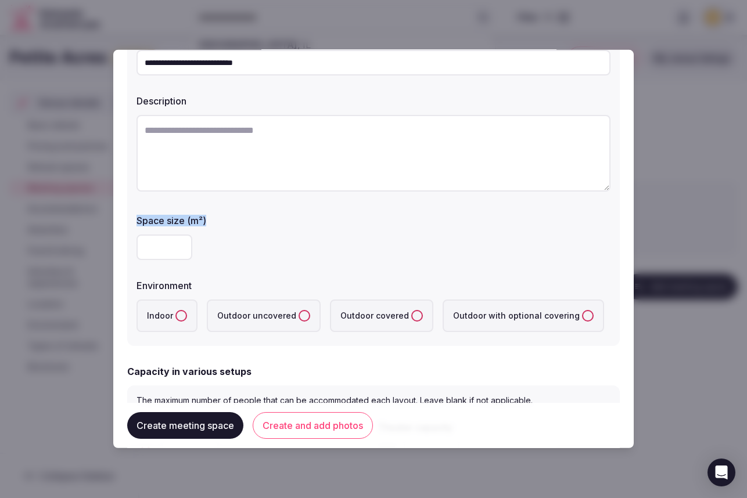
scroll to position [103, 0]
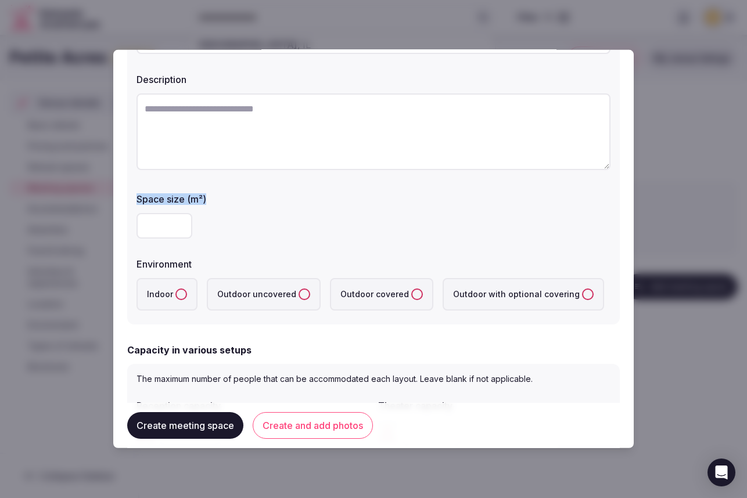
click at [182, 294] on button "Indoor" at bounding box center [181, 295] width 12 height 12
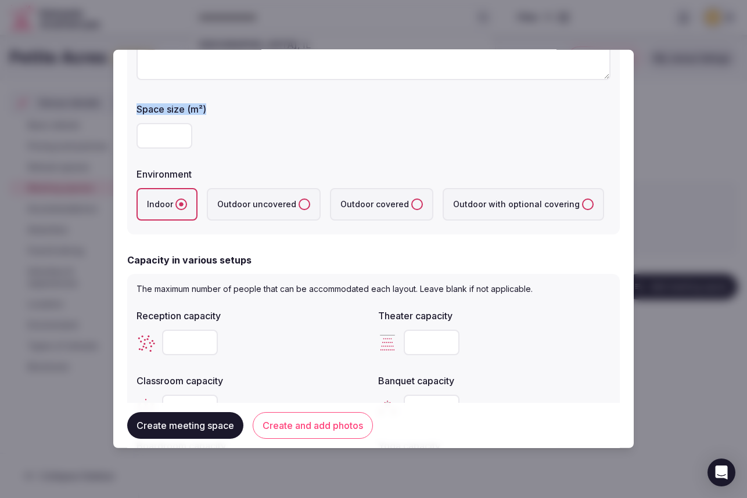
scroll to position [207, 0]
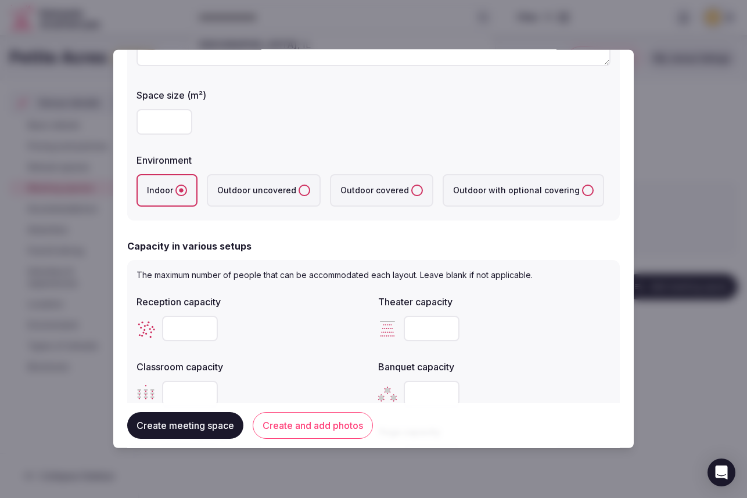
click at [186, 330] on input "number" at bounding box center [190, 329] width 56 height 26
type input "***"
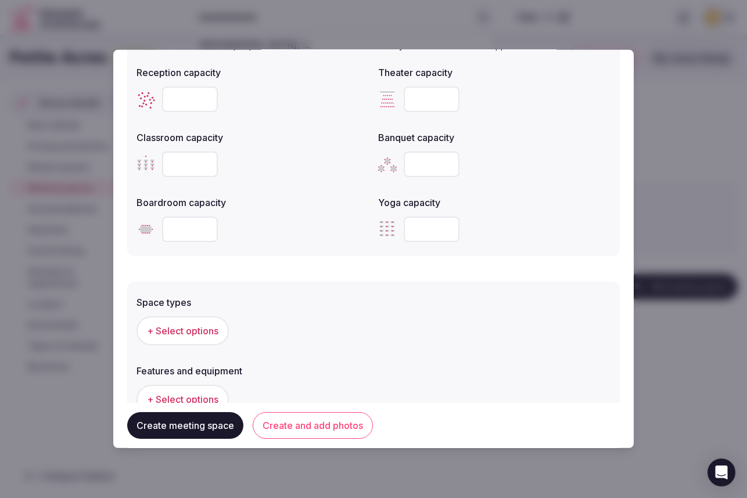
scroll to position [437, 0]
click at [405, 169] on input "number" at bounding box center [432, 164] width 56 height 26
click at [182, 228] on input "number" at bounding box center [190, 229] width 56 height 26
click at [183, 232] on input "number" at bounding box center [190, 229] width 56 height 26
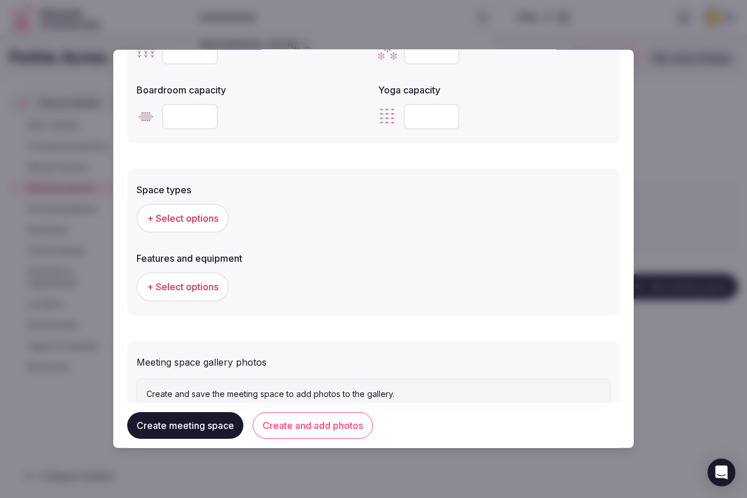
scroll to position [568, 0]
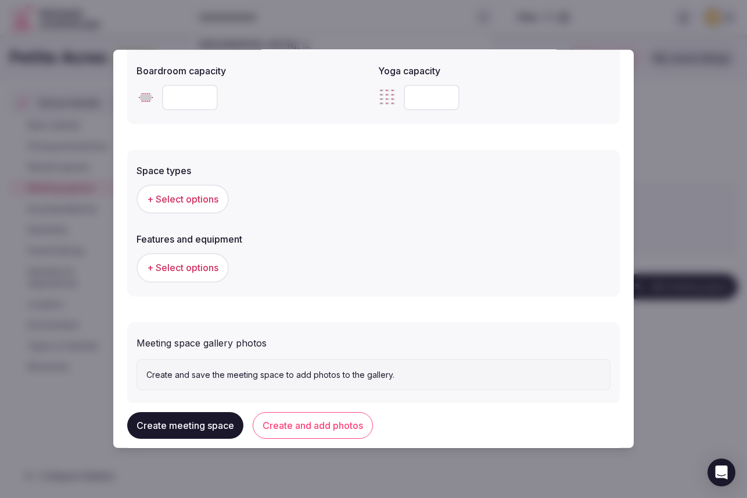
click at [197, 200] on span "+ Select options" at bounding box center [182, 199] width 71 height 13
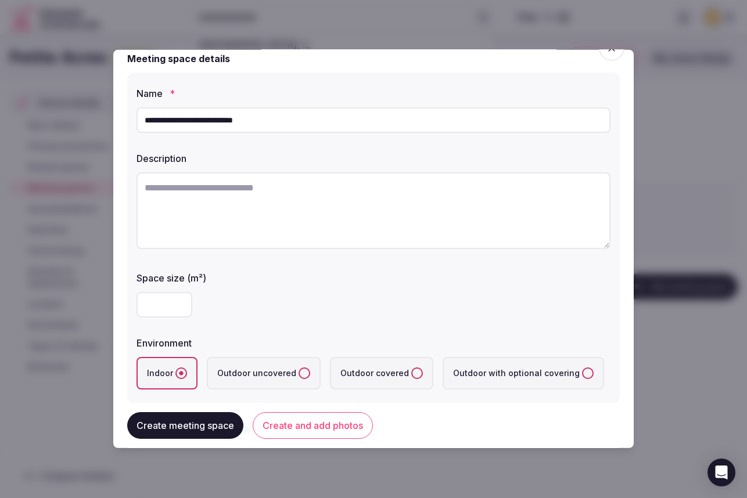
scroll to position [0, 0]
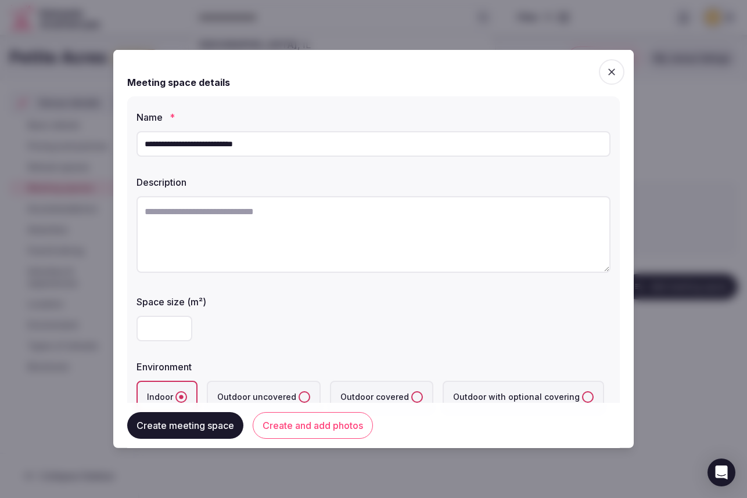
click at [62, 228] on div at bounding box center [373, 249] width 747 height 498
